Goal: Communication & Community: Answer question/provide support

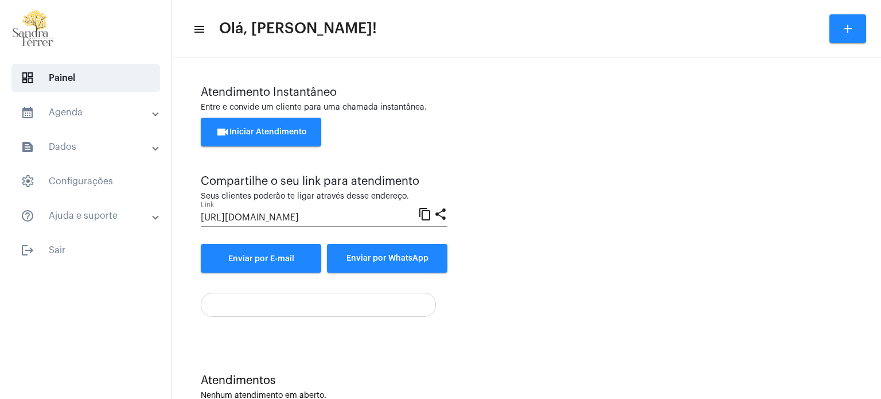
scroll to position [30, 0]
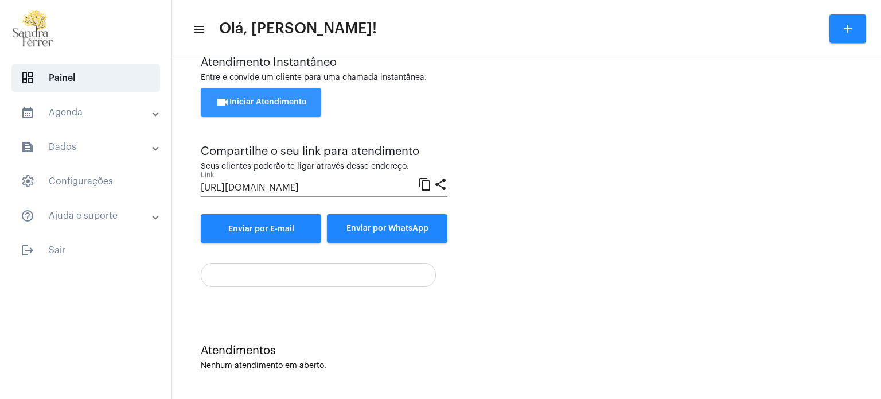
click at [302, 107] on button "videocam Iniciar Atendimento" at bounding box center [261, 102] width 120 height 29
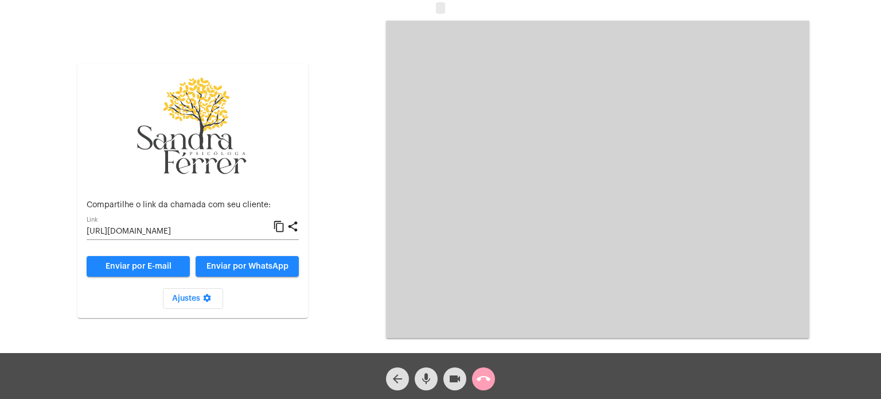
click at [489, 385] on mat-icon "call_end" at bounding box center [484, 379] width 14 height 14
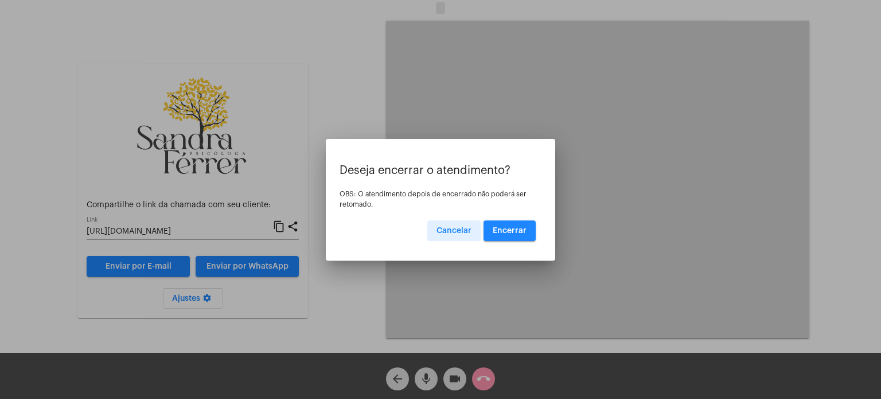
click at [520, 221] on button "Encerrar" at bounding box center [510, 230] width 52 height 21
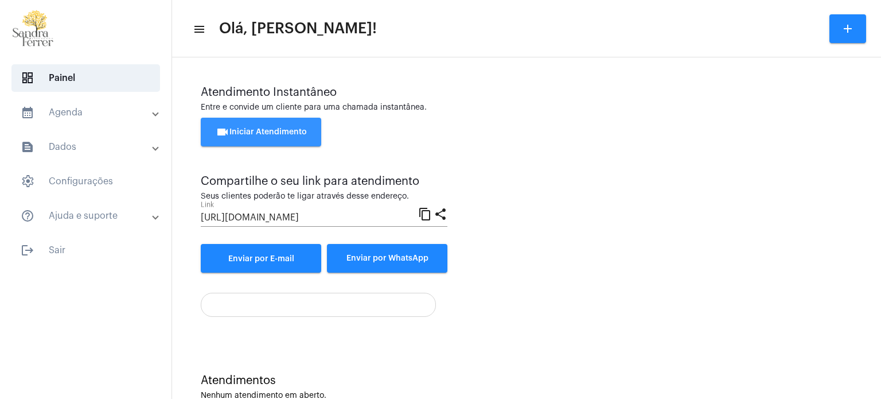
click at [264, 131] on span "videocam Iniciar Atendimento" at bounding box center [261, 132] width 91 height 8
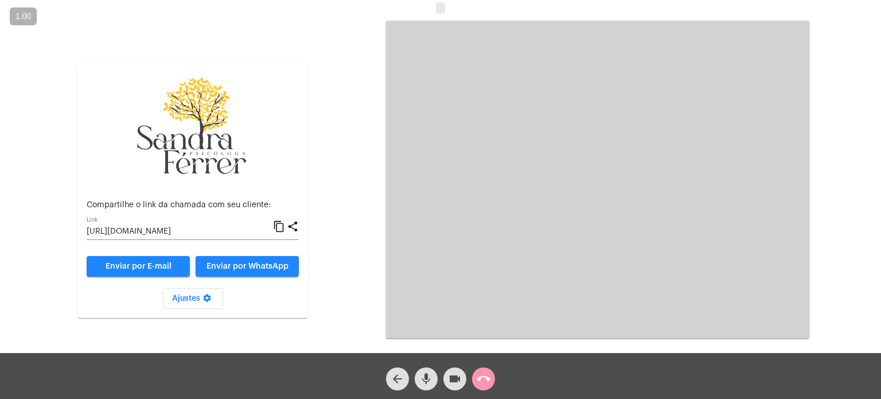
click at [278, 226] on mat-icon "content_copy" at bounding box center [279, 227] width 12 height 14
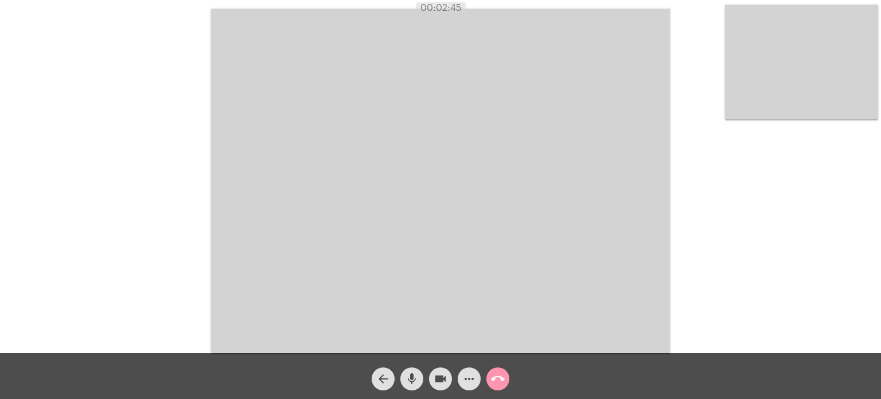
drag, startPoint x: 679, startPoint y: 80, endPoint x: 687, endPoint y: 85, distance: 9.1
click at [679, 80] on div "Acessando Câmera e Microfone..." at bounding box center [440, 179] width 879 height 353
